Goal: Answer question/provide support: Share knowledge or assist other users

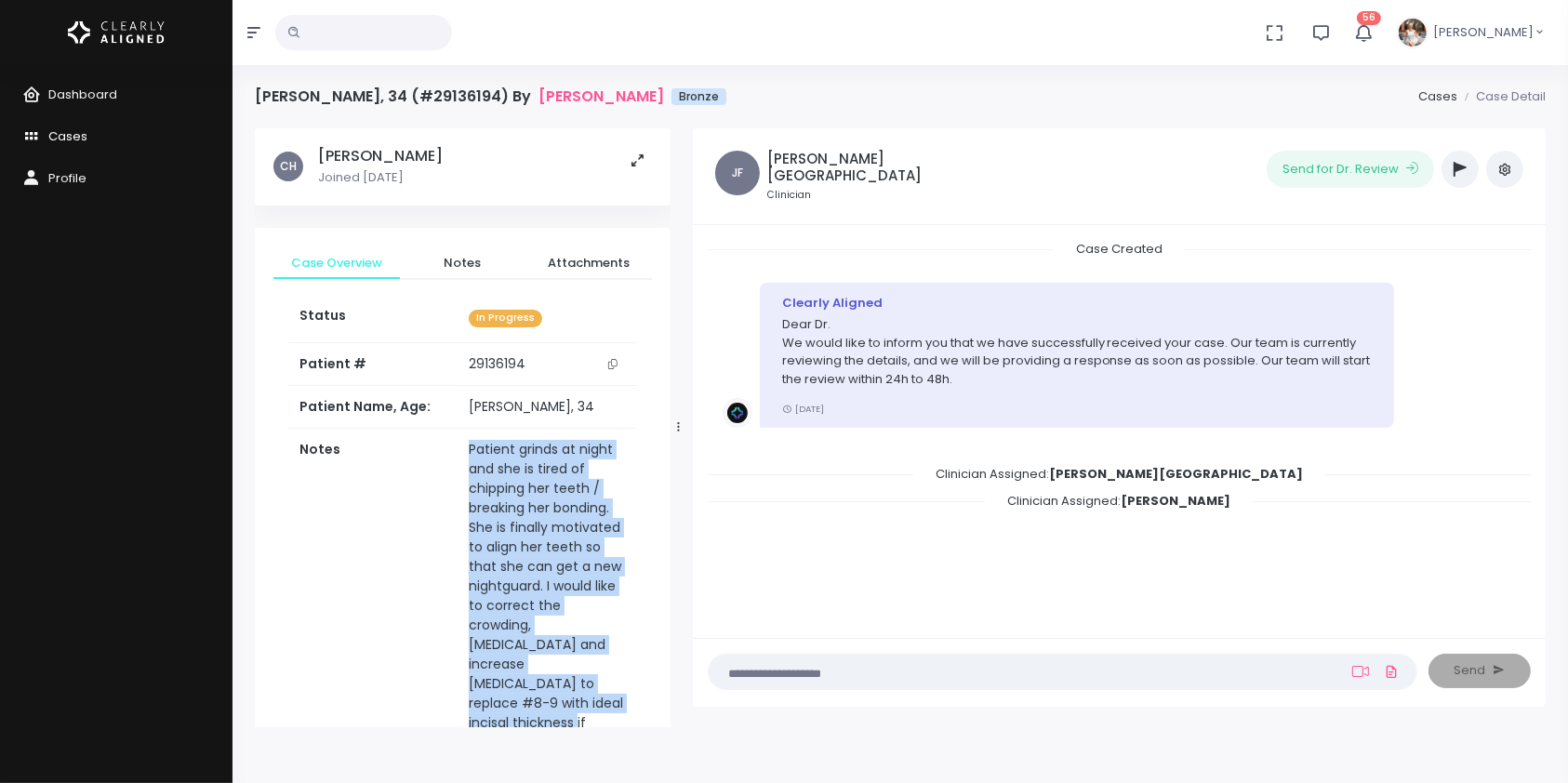
click at [68, 138] on span "Cases" at bounding box center [67, 137] width 39 height 18
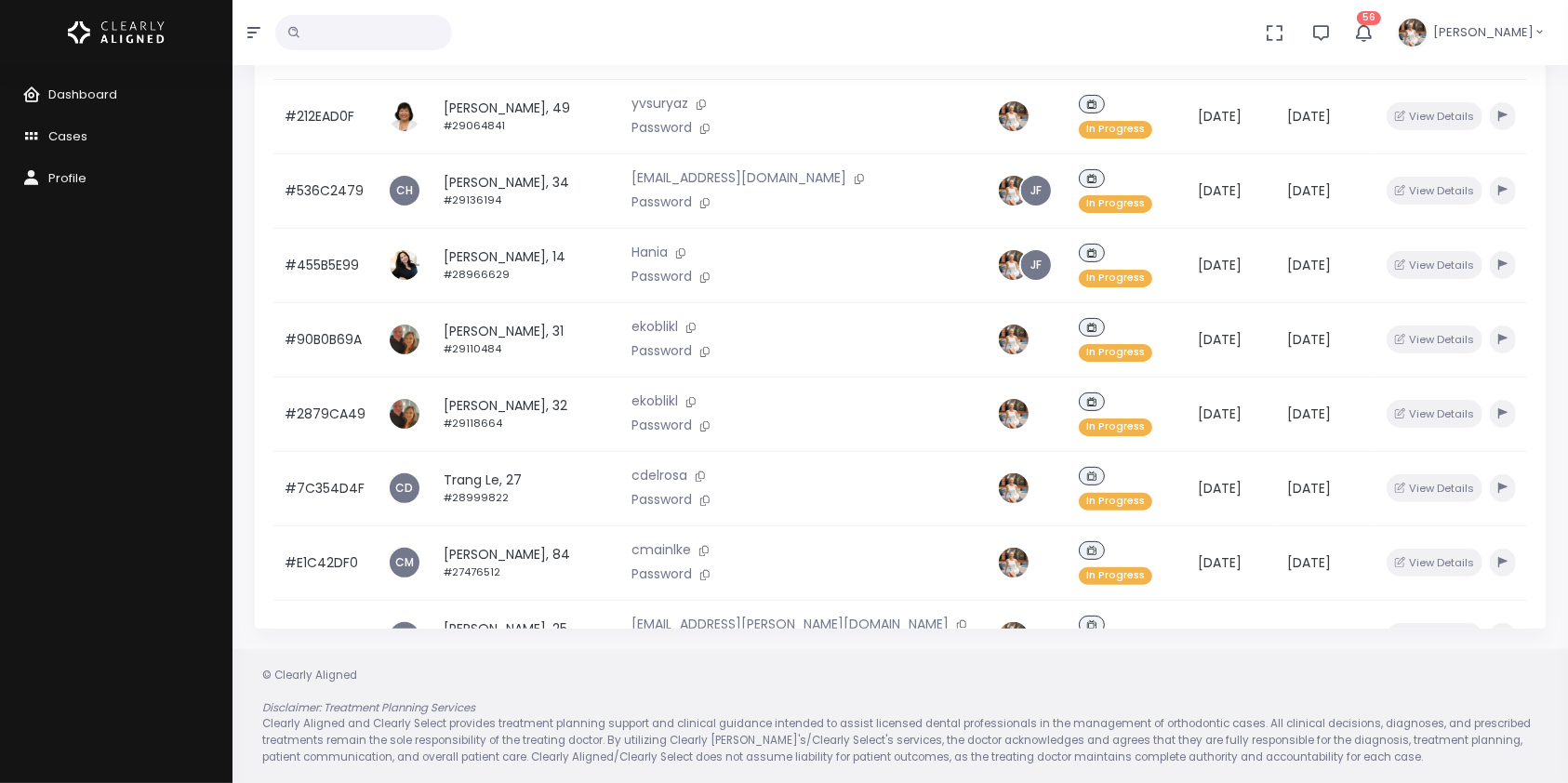
scroll to position [445, 0]
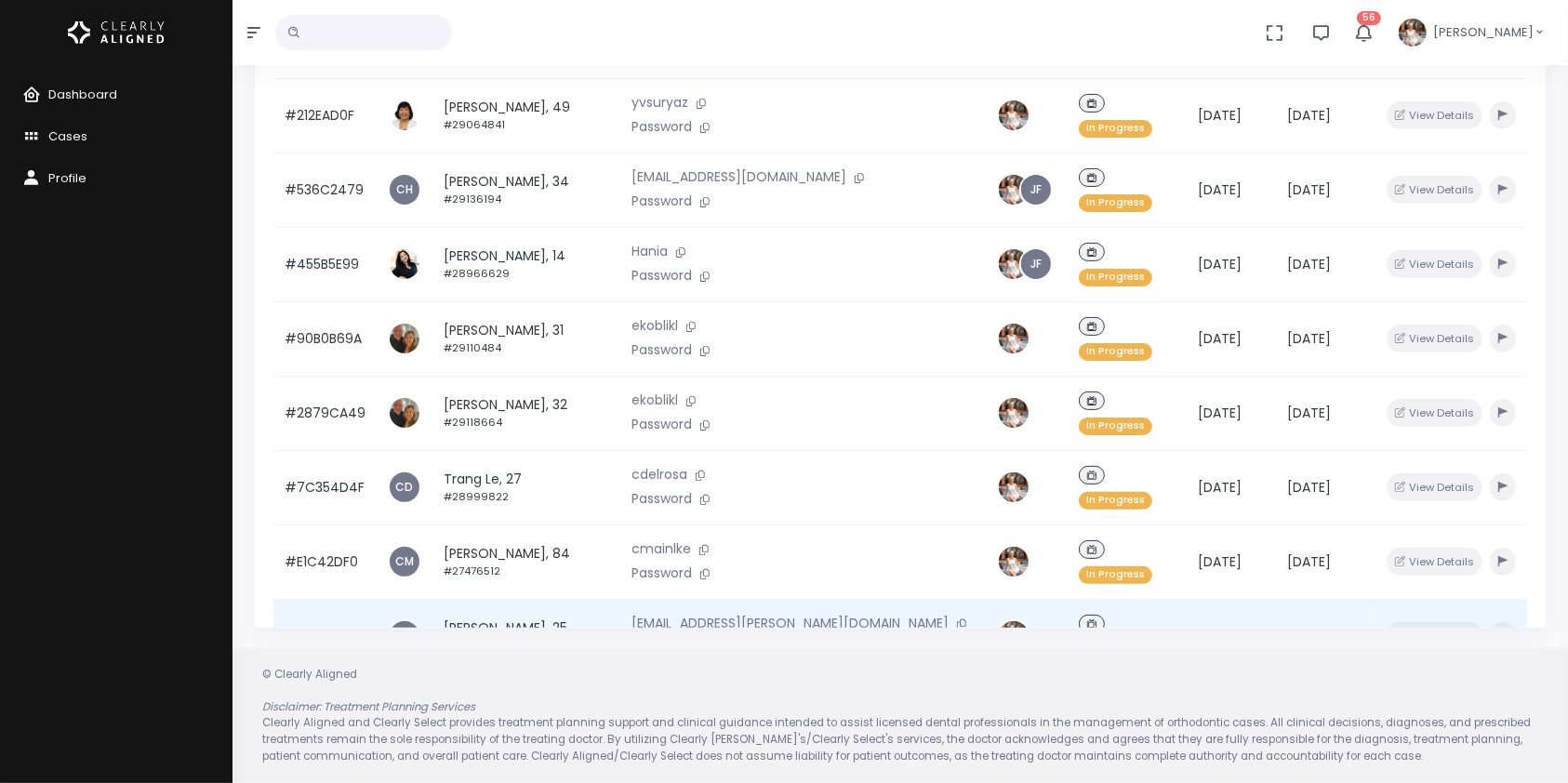
click at [310, 600] on td "#8BCA84BB" at bounding box center [325, 636] width 103 height 74
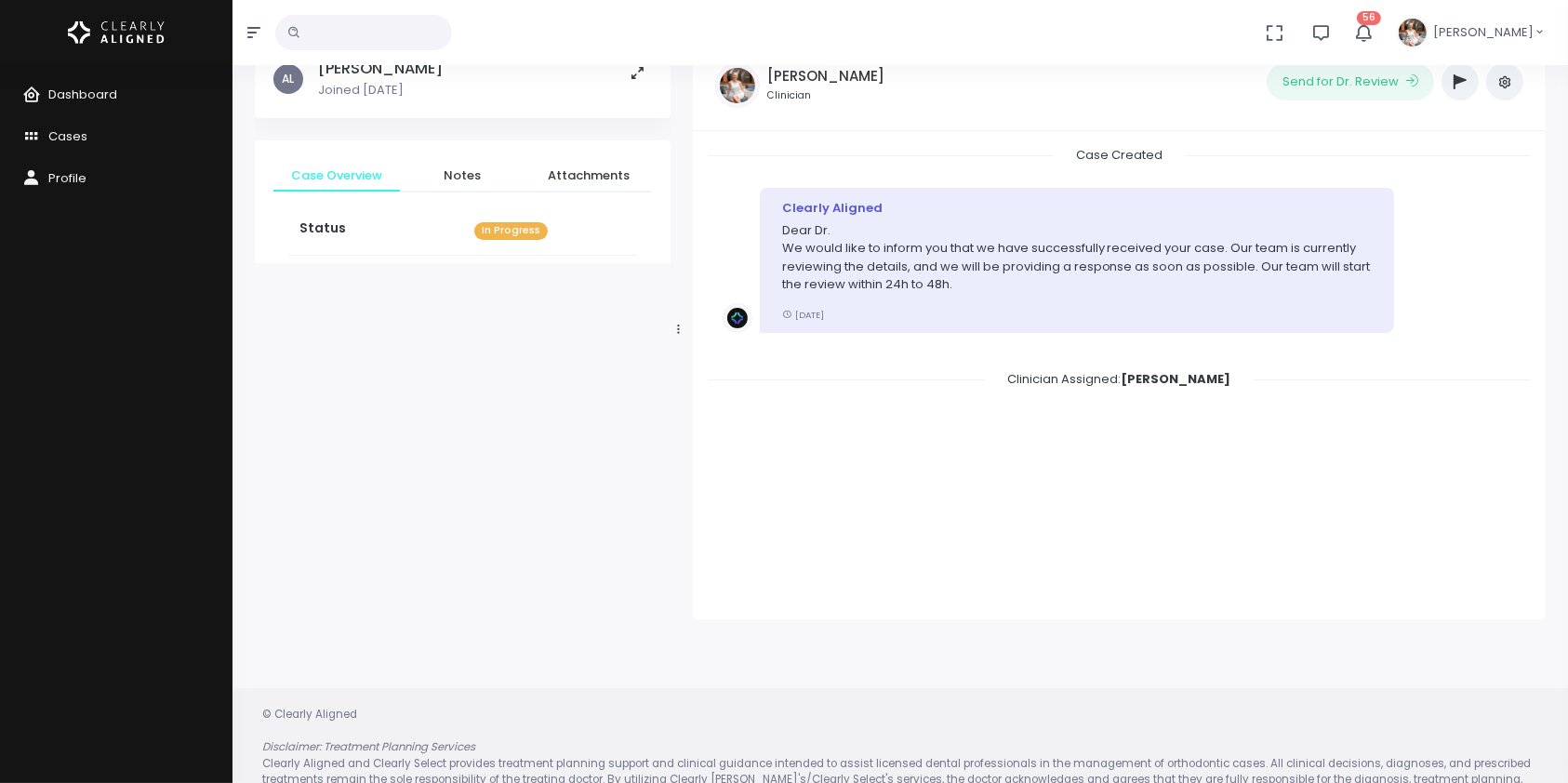
scroll to position [148, 0]
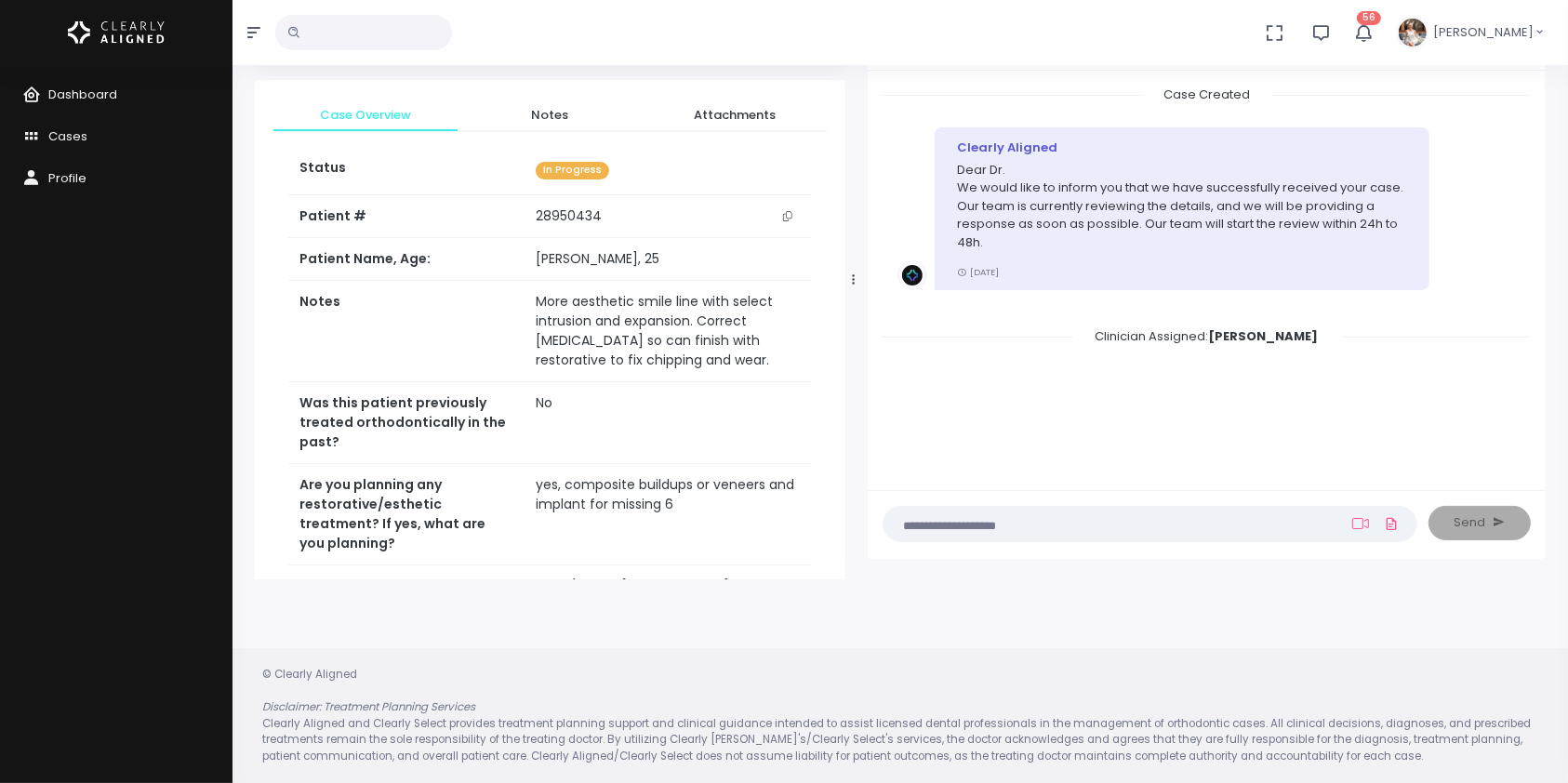
drag, startPoint x: 675, startPoint y: 275, endPoint x: 885, endPoint y: 270, distance: 210.1
click at [858, 271] on div at bounding box center [853, 280] width 9 height 587
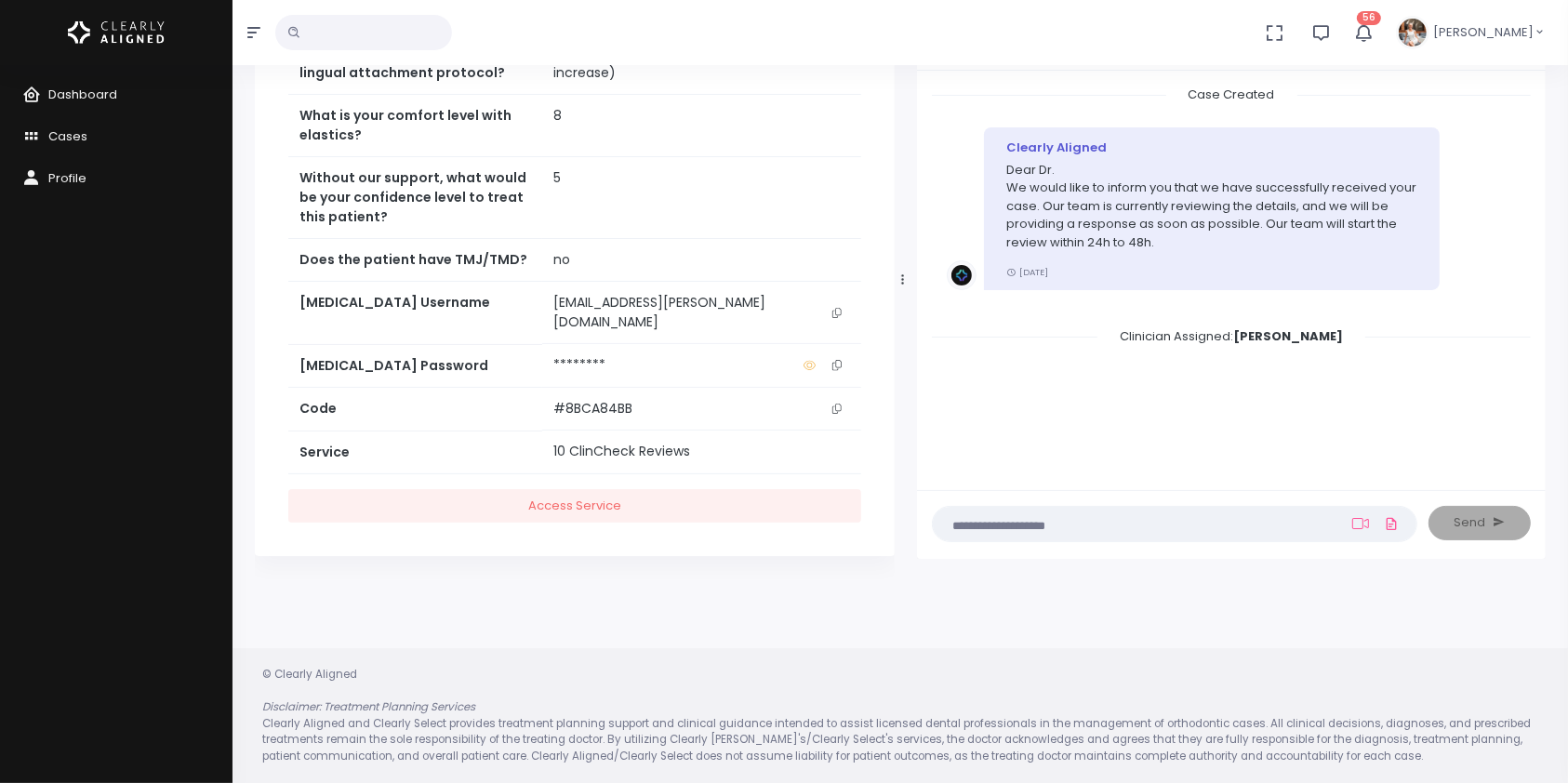
scroll to position [668, 0]
click at [838, 316] on icon "scrollable content" at bounding box center [836, 313] width 9 height 10
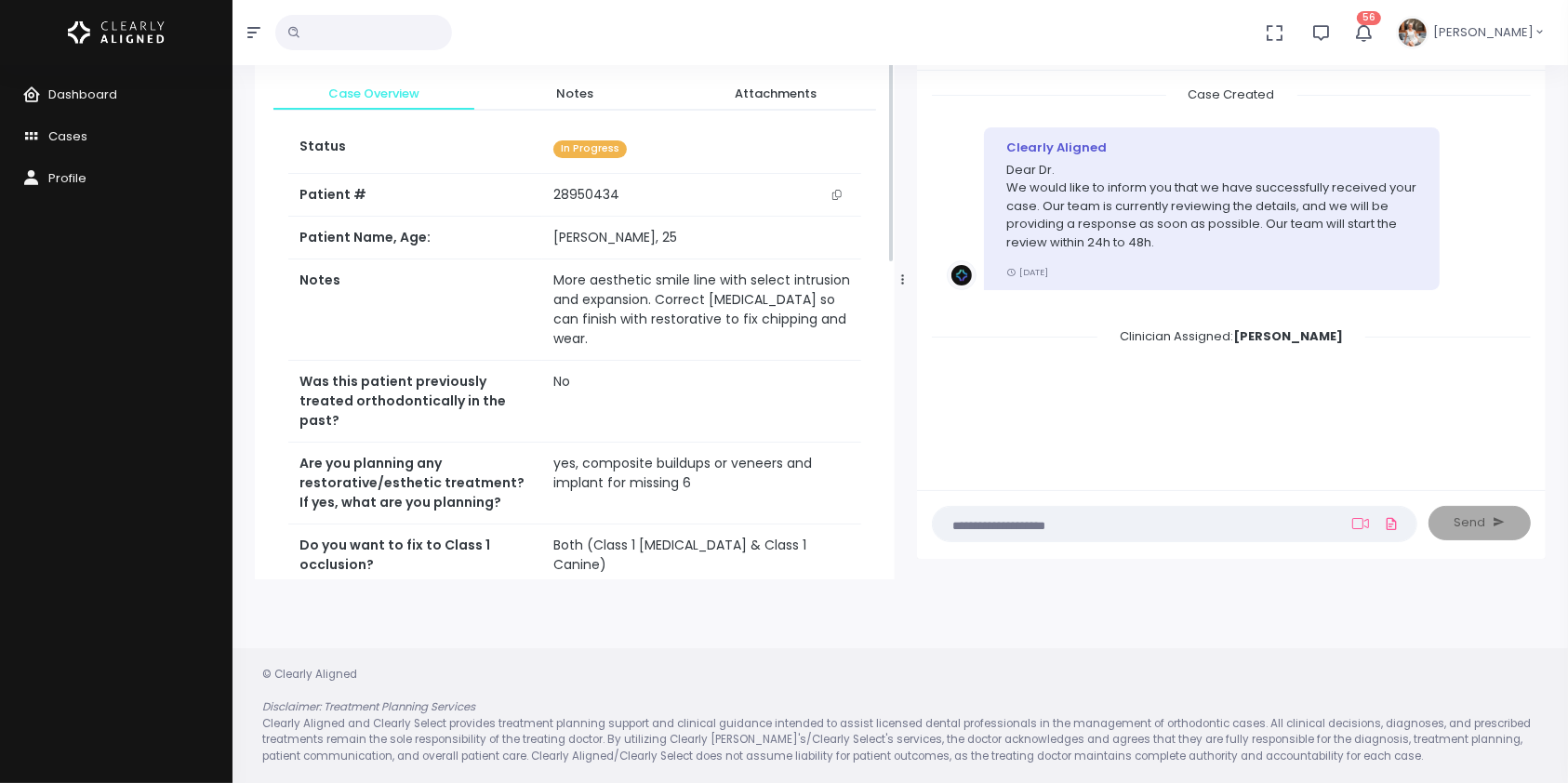
scroll to position [0, 0]
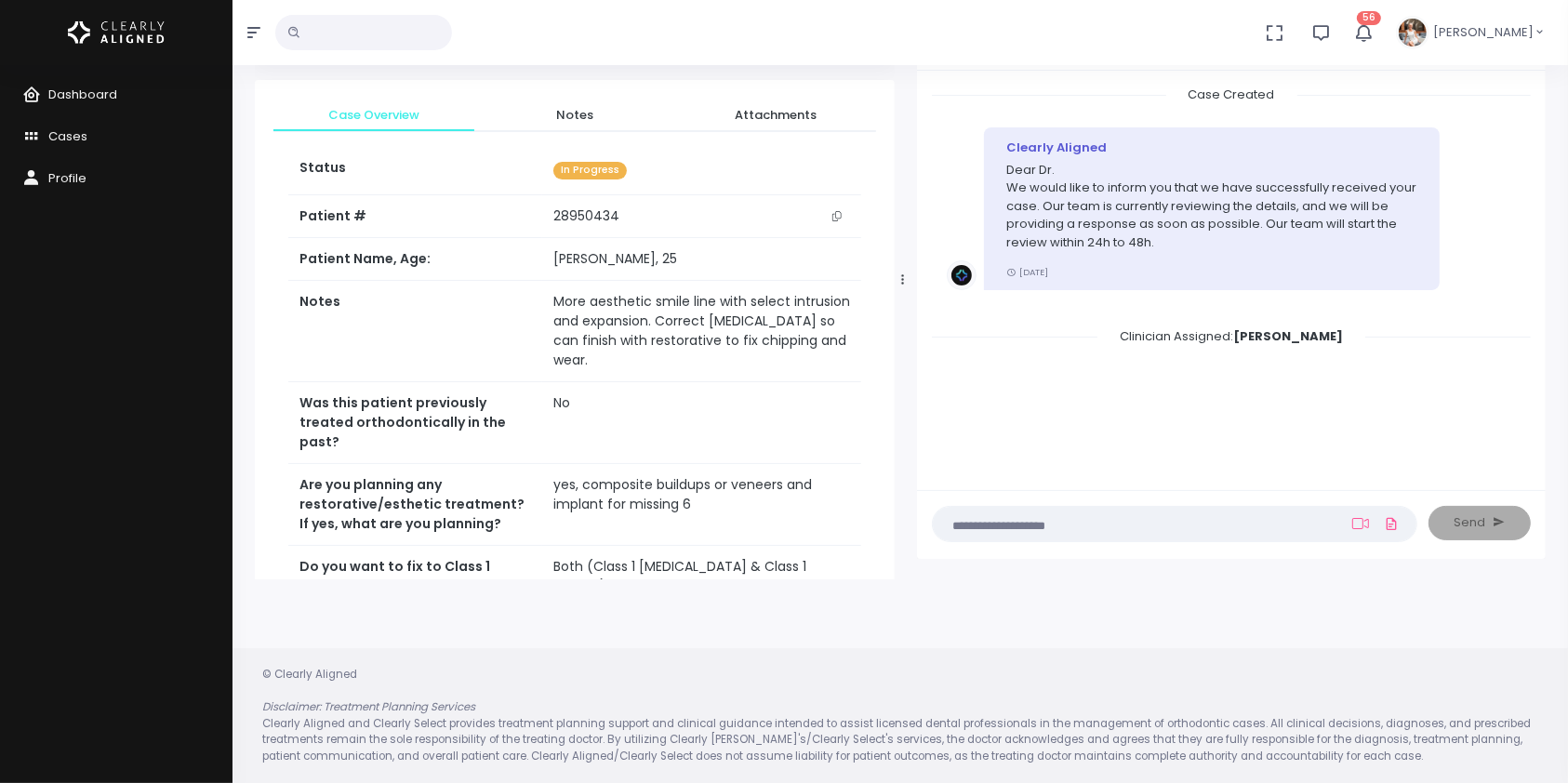
click at [1048, 524] on textarea at bounding box center [1138, 523] width 388 height 21
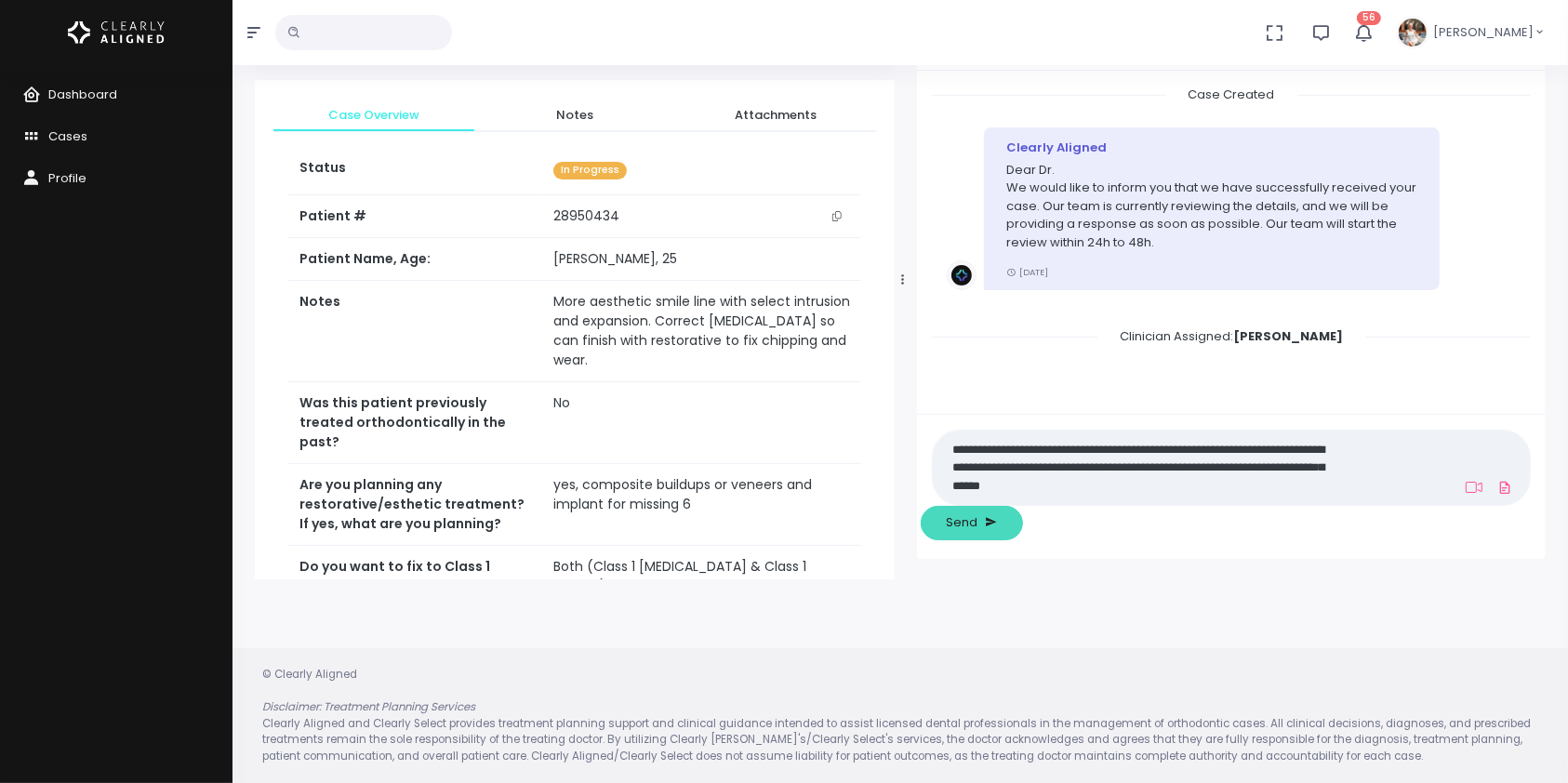
type textarea "**********"
click at [979, 528] on span "Send" at bounding box center [963, 522] width 32 height 19
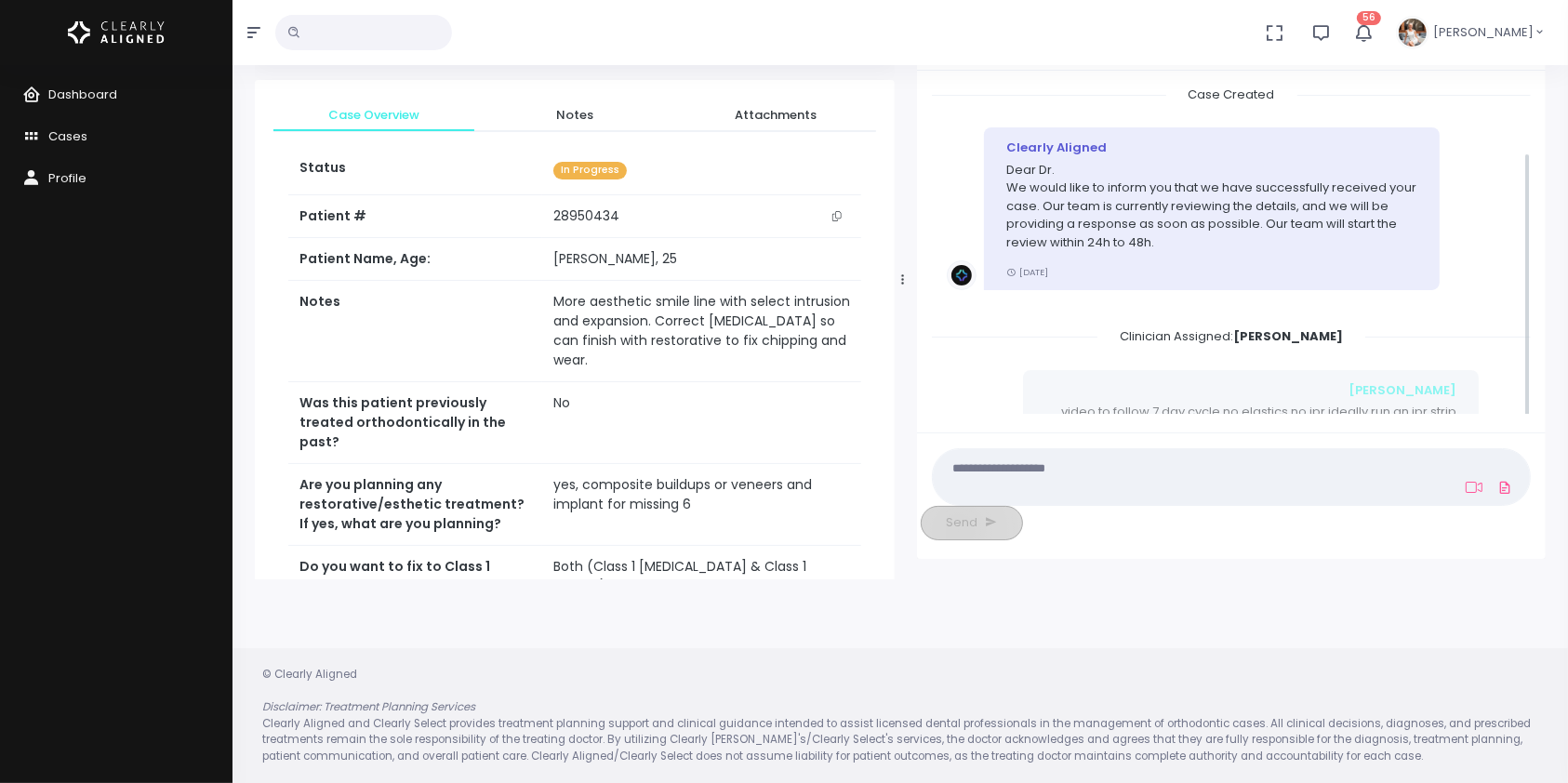
scroll to position [82, 0]
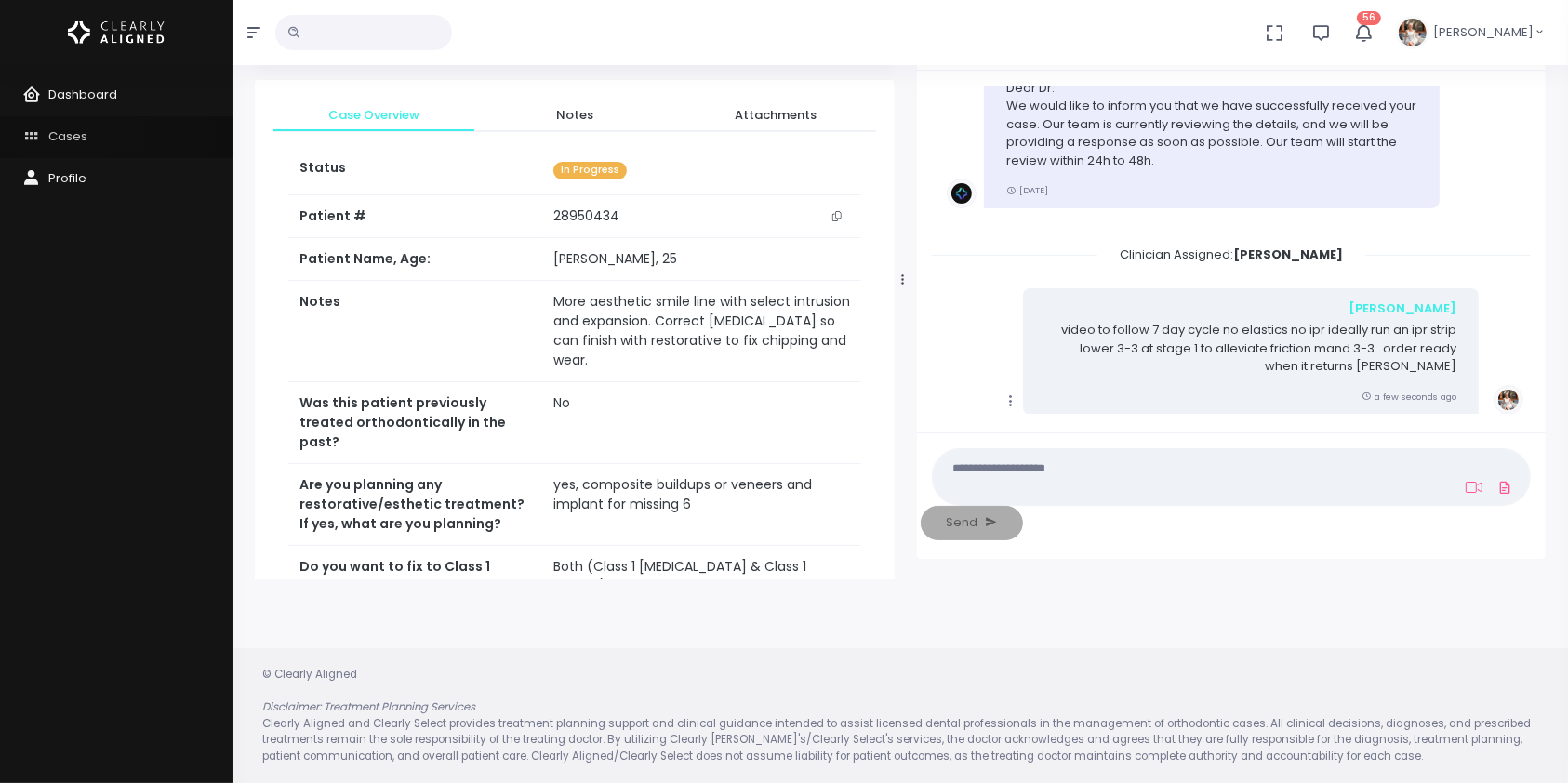
click at [65, 136] on span "Cases" at bounding box center [67, 137] width 39 height 18
